Goal: Find specific page/section

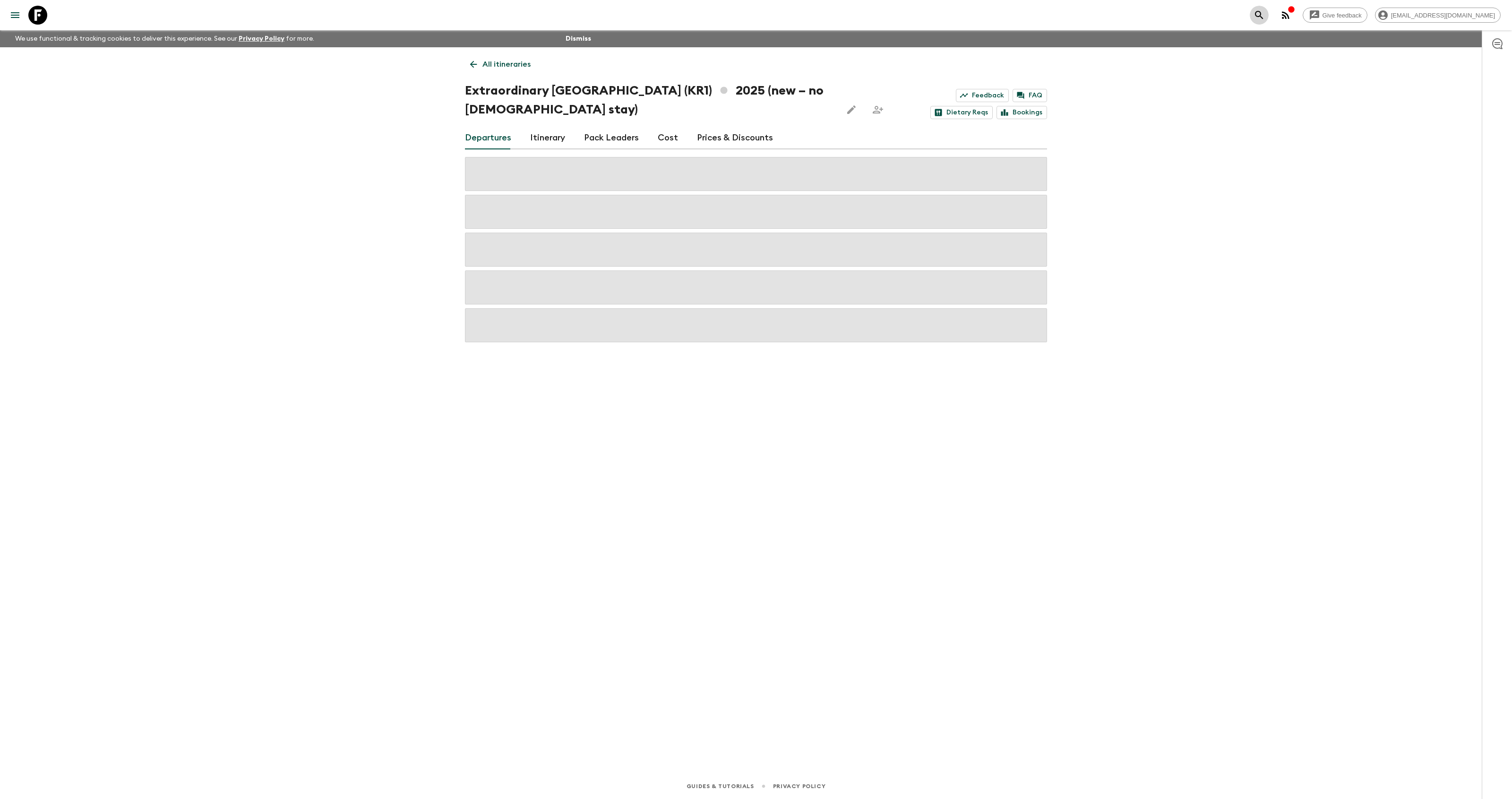
click at [1269, 15] on button "search adventures" at bounding box center [1259, 15] width 19 height 19
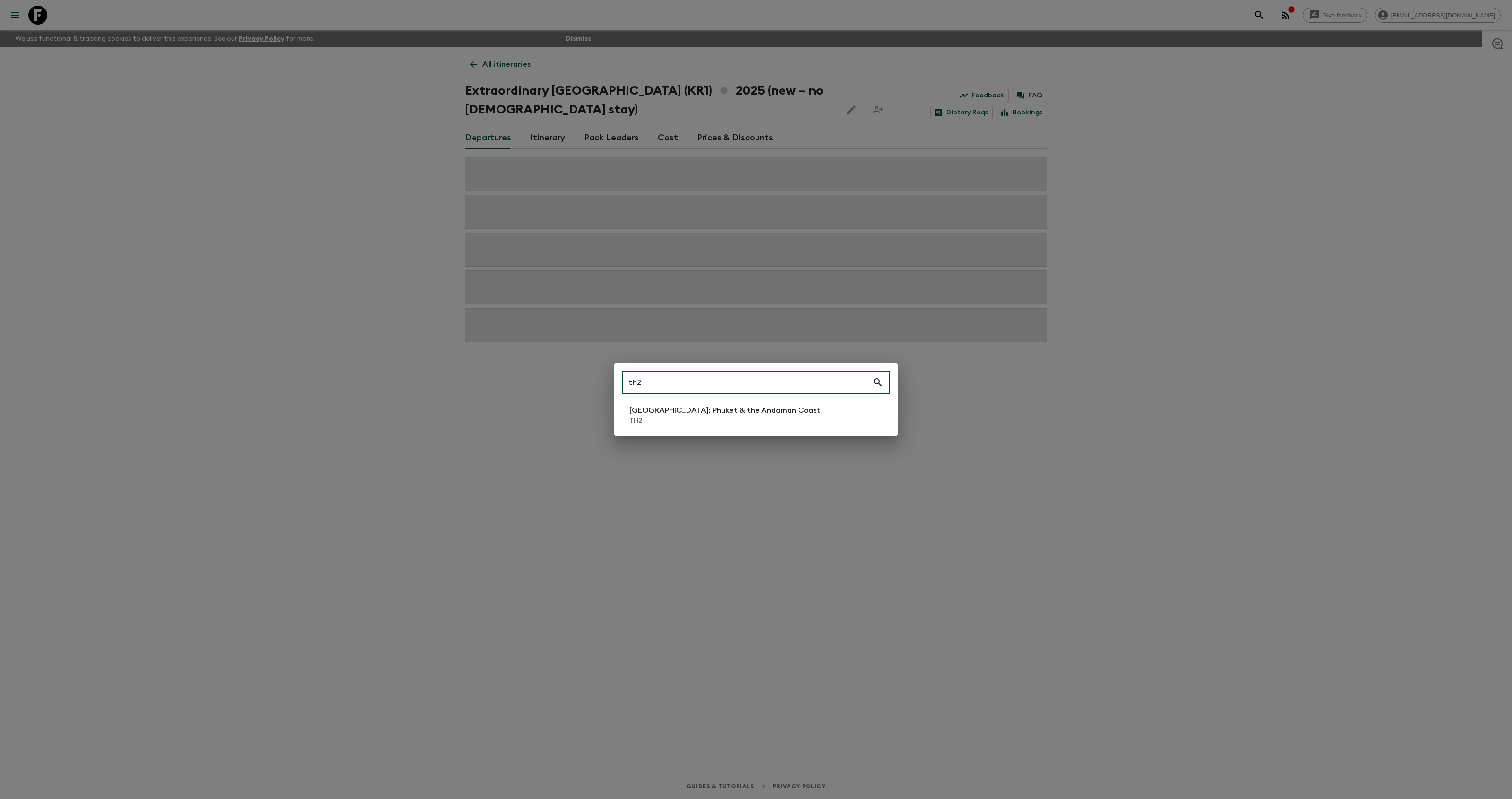
type input "th2"
click at [736, 410] on p "[GEOGRAPHIC_DATA]: Phuket & the Andaman Coast" at bounding box center [725, 410] width 191 height 12
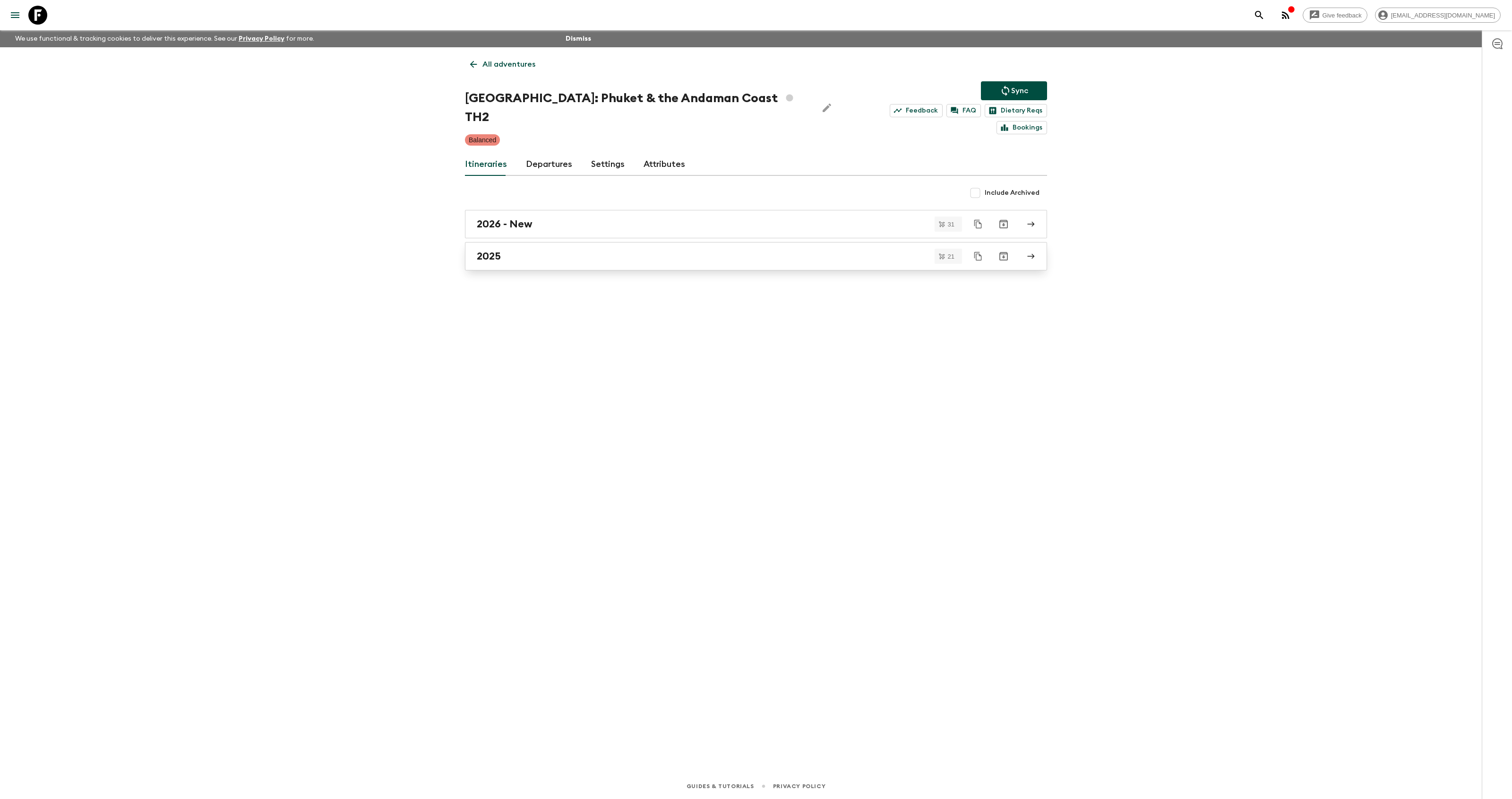
click at [547, 250] on div "2025" at bounding box center [747, 256] width 541 height 12
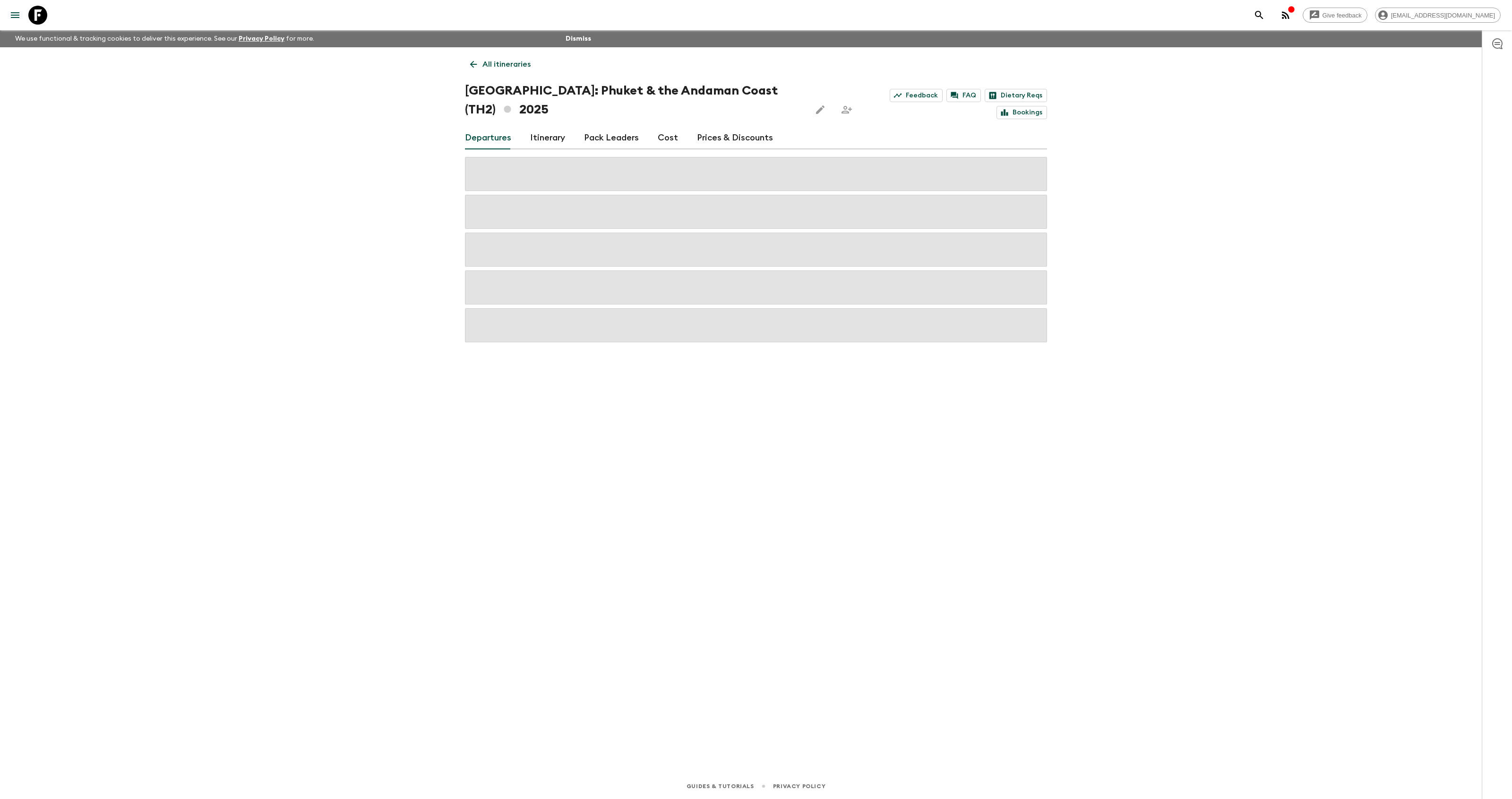
click at [608, 134] on link "Pack Leaders" at bounding box center [611, 138] width 55 height 23
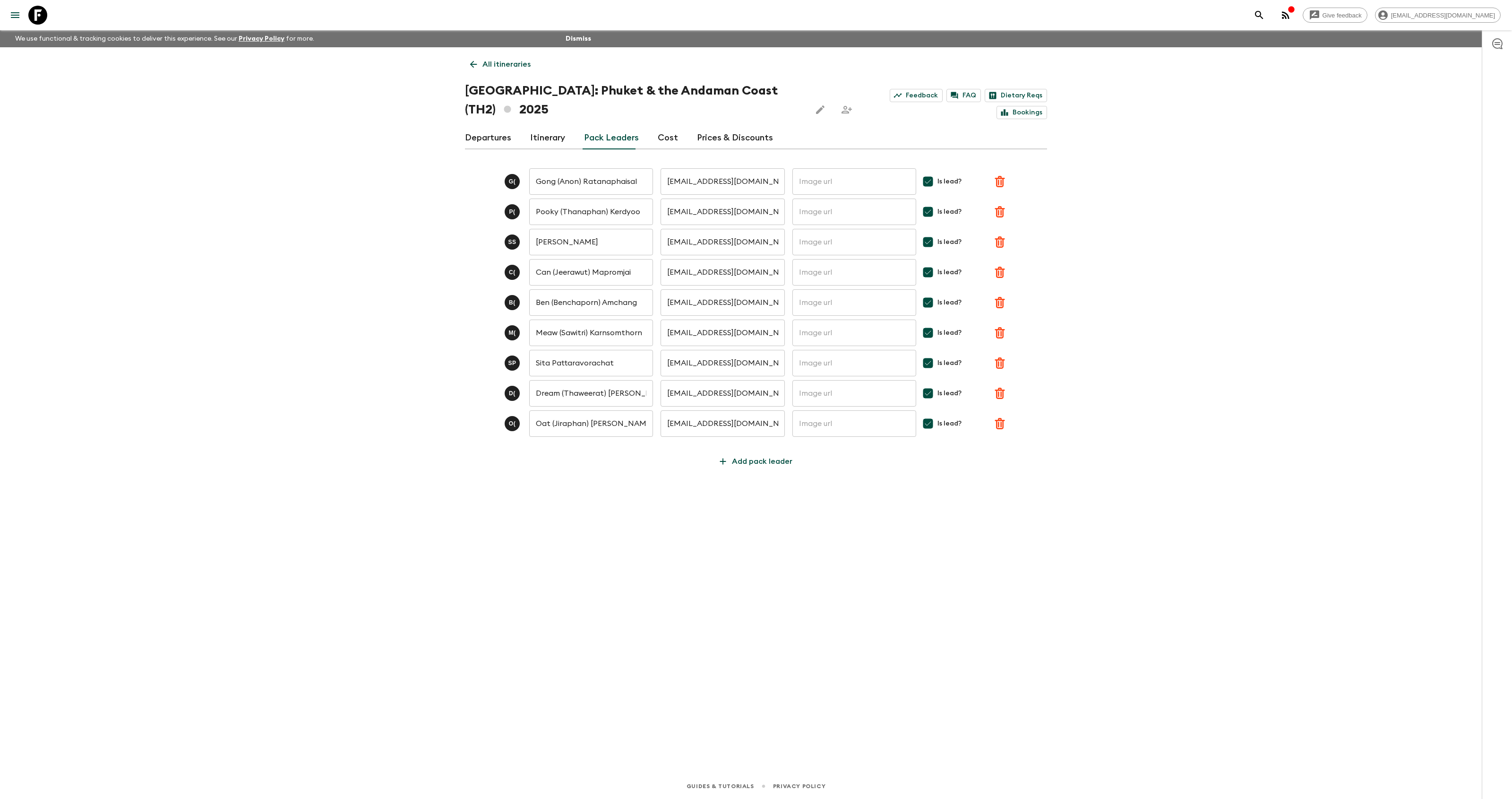
click at [1265, 14] on icon "search adventures" at bounding box center [1259, 15] width 12 height 12
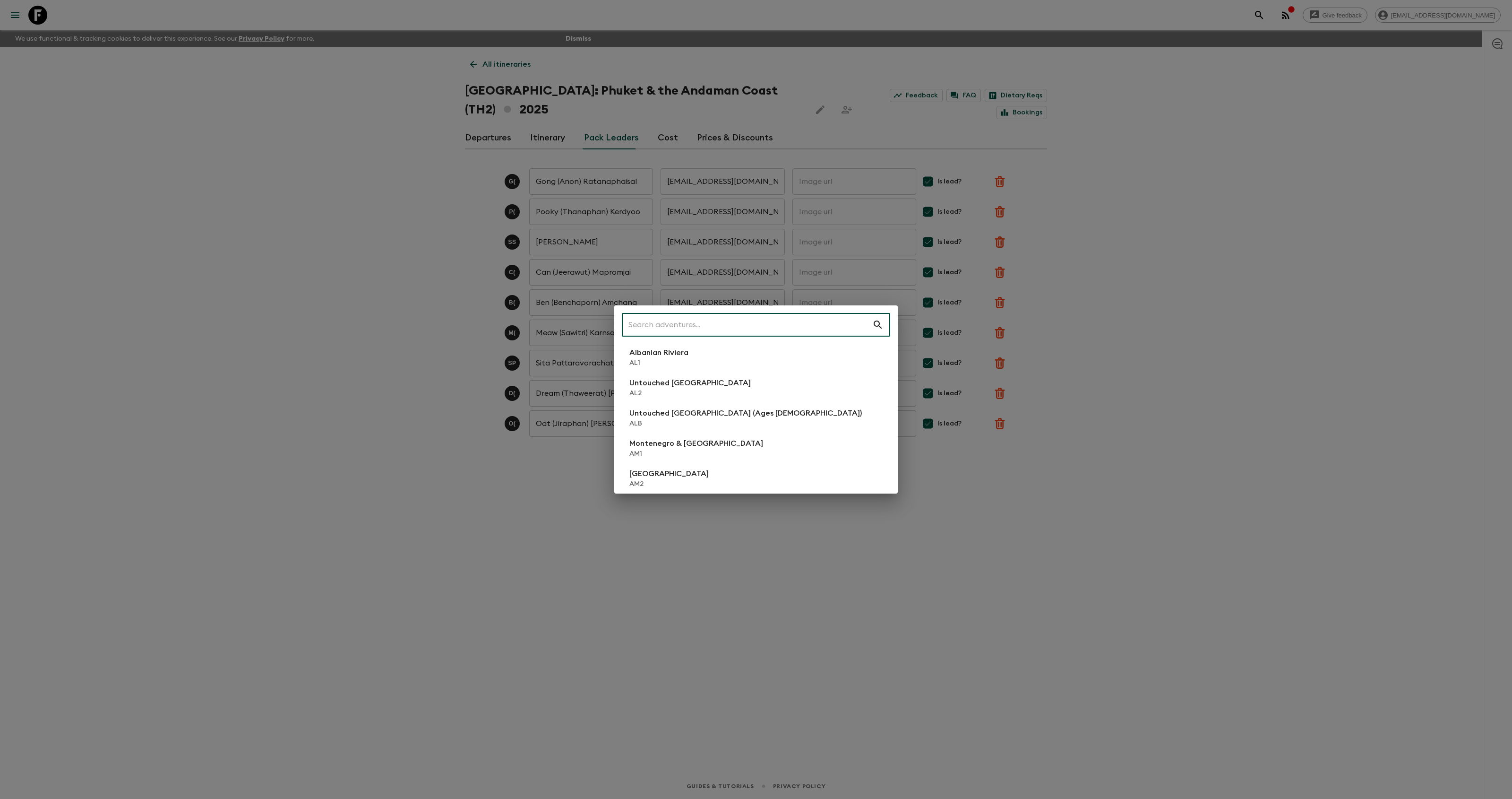
click at [716, 326] on input "text" at bounding box center [747, 324] width 250 height 26
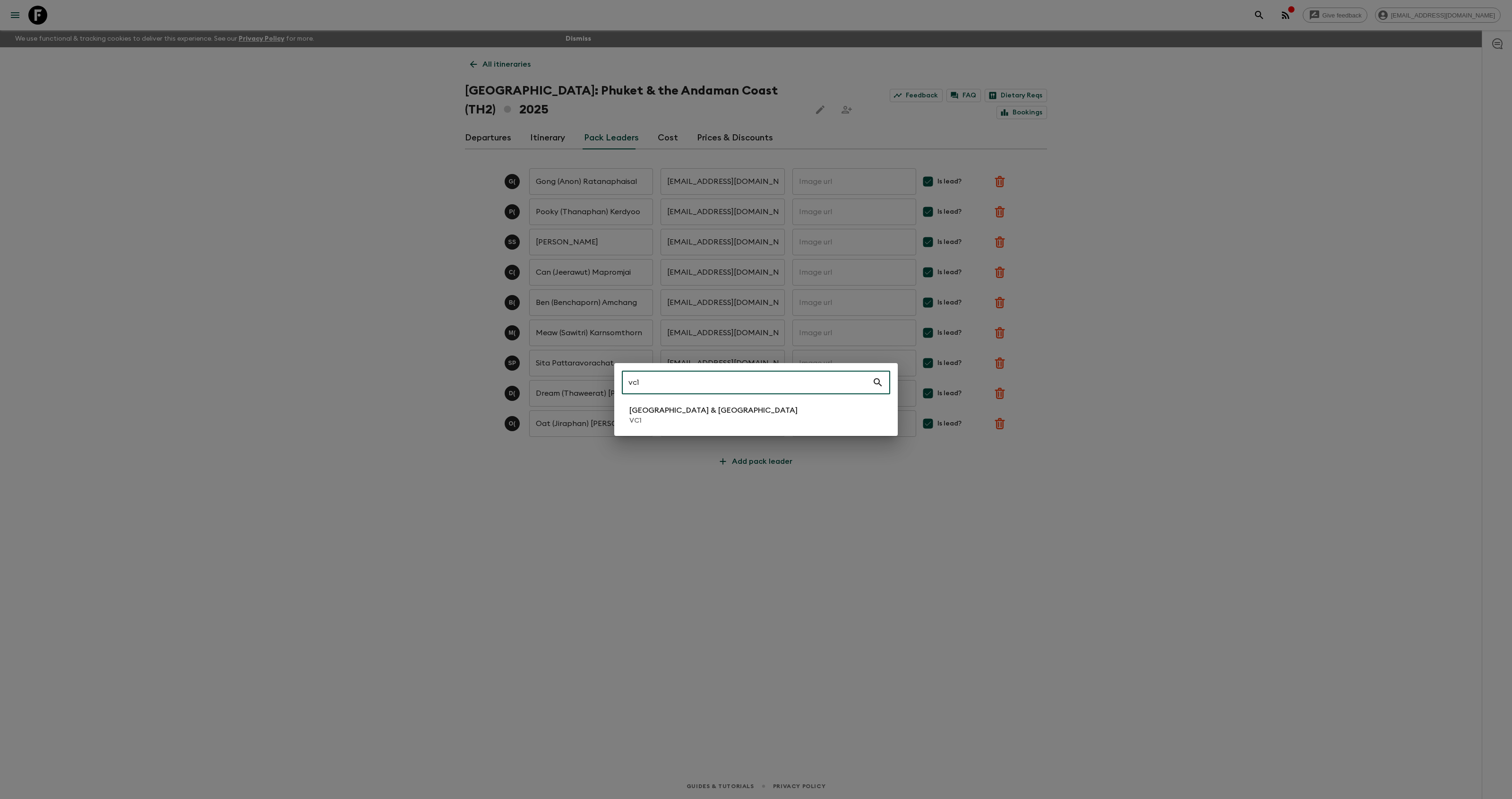
type input "vc1"
click at [702, 411] on p "[GEOGRAPHIC_DATA] & [GEOGRAPHIC_DATA]" at bounding box center [714, 410] width 169 height 12
